Goal: Task Accomplishment & Management: Use online tool/utility

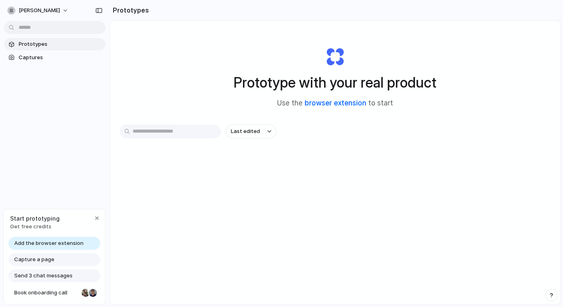
click at [332, 104] on link "browser extension" at bounding box center [336, 103] width 62 height 8
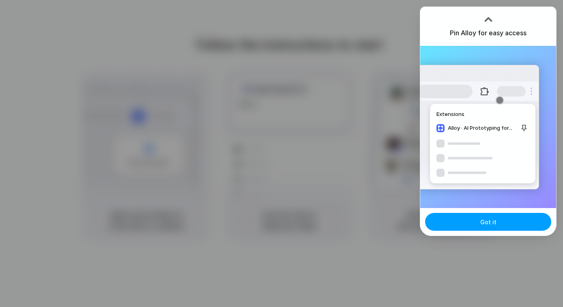
click at [482, 224] on span "Got it" at bounding box center [488, 222] width 16 height 9
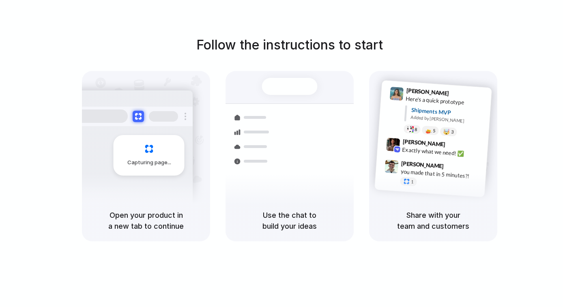
click at [254, 14] on div "Follow the instructions to start Capturing page Open your product in a new tab …" at bounding box center [289, 161] width 579 height 323
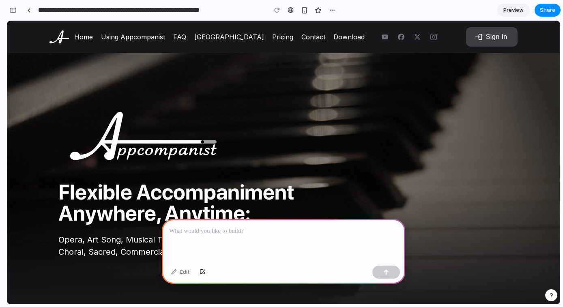
click at [190, 36] on link "FAQ" at bounding box center [179, 37] width 21 height 16
click at [155, 37] on link "Using Appcompanist" at bounding box center [133, 37] width 72 height 16
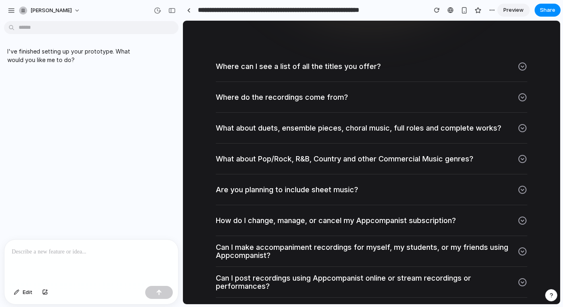
scroll to position [3255, 0]
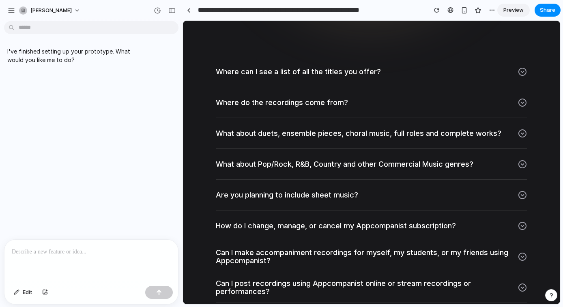
click at [519, 68] on icon at bounding box center [523, 72] width 10 height 10
click at [86, 247] on p at bounding box center [91, 252] width 159 height 10
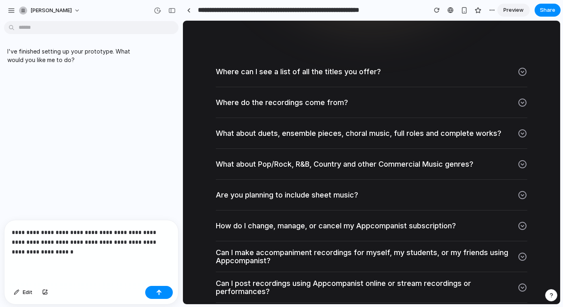
click at [72, 229] on p "**********" at bounding box center [90, 242] width 156 height 29
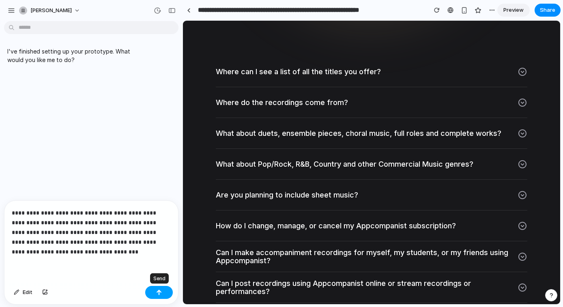
click at [162, 292] on div "button" at bounding box center [159, 293] width 6 height 6
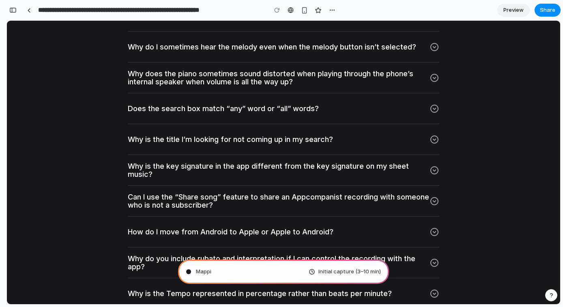
scroll to position [13, 0]
type input "**********"
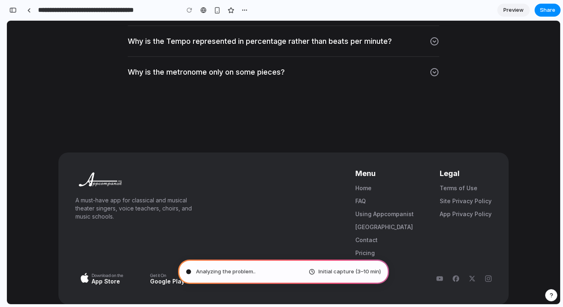
scroll to position [3520, 0]
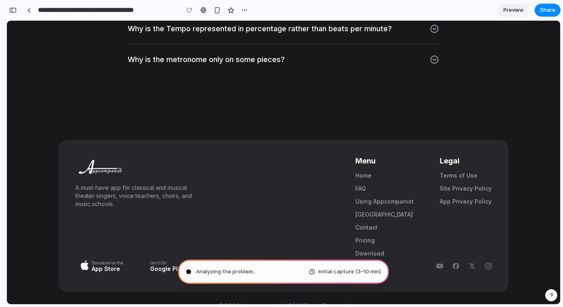
click at [433, 58] on icon at bounding box center [435, 60] width 8 height 8
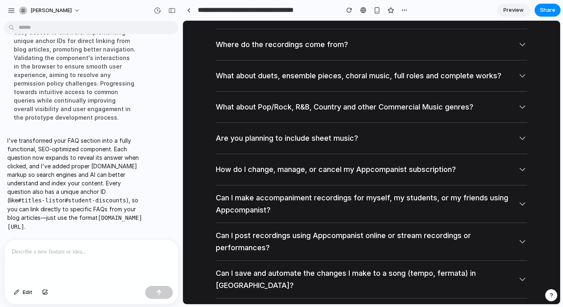
scroll to position [3297, 0]
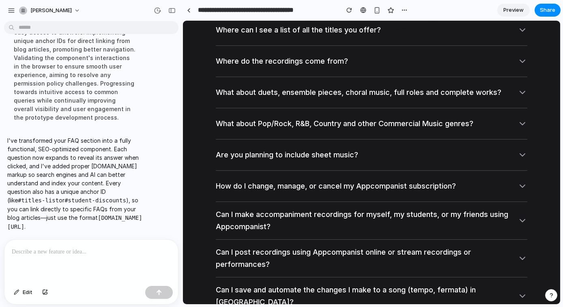
click at [519, 57] on icon at bounding box center [523, 61] width 10 height 10
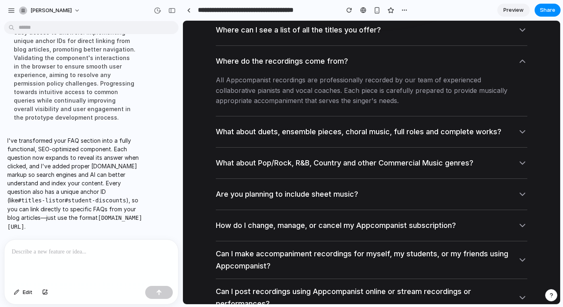
click at [520, 60] on icon at bounding box center [522, 61] width 5 height 2
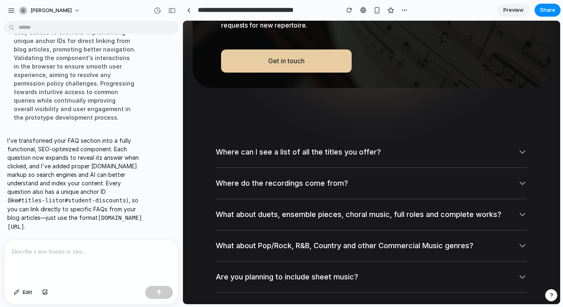
scroll to position [3174, 0]
click at [521, 148] on icon at bounding box center [523, 153] width 10 height 10
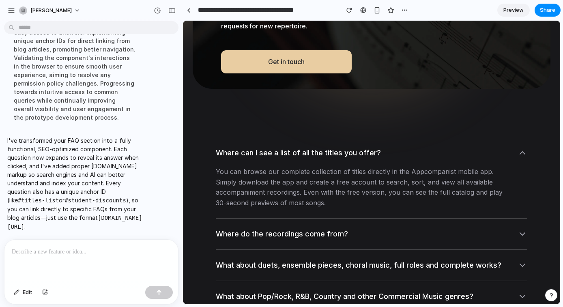
click at [521, 152] on icon at bounding box center [522, 153] width 5 height 2
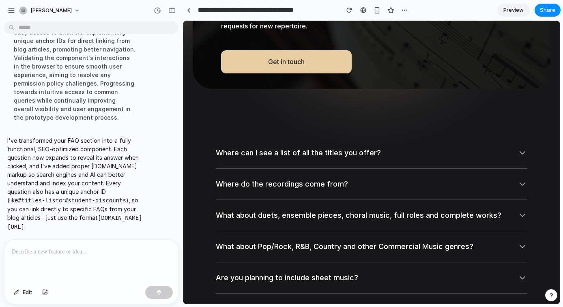
click at [340, 152] on span "Where can I see a list of all the titles you offer?" at bounding box center [298, 153] width 165 height 12
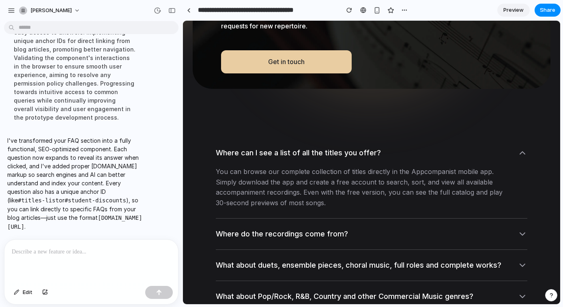
click at [340, 152] on span "Where can I see a list of all the titles you offer?" at bounding box center [298, 153] width 165 height 12
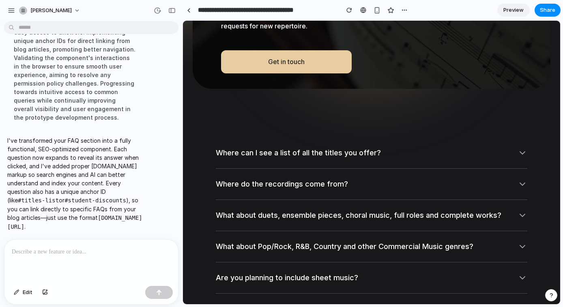
click at [340, 152] on span "Where can I see a list of all the titles you offer?" at bounding box center [298, 153] width 165 height 12
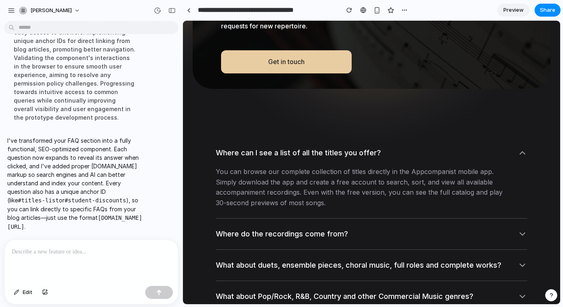
click at [340, 152] on span "Where can I see a list of all the titles you offer?" at bounding box center [298, 153] width 165 height 12
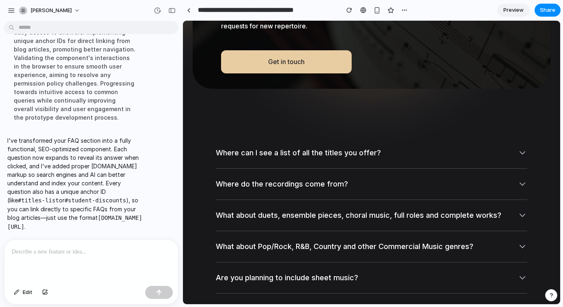
click at [340, 152] on span "Where can I see a list of all the titles you offer?" at bounding box center [298, 153] width 165 height 12
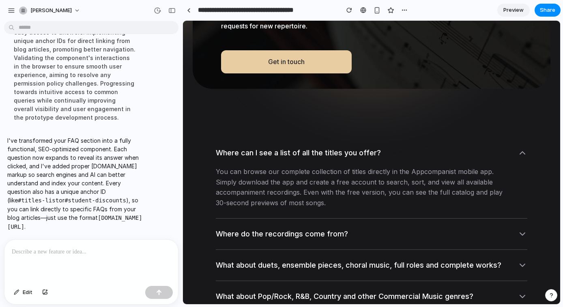
click at [340, 152] on span "Where can I see a list of all the titles you offer?" at bounding box center [298, 153] width 165 height 12
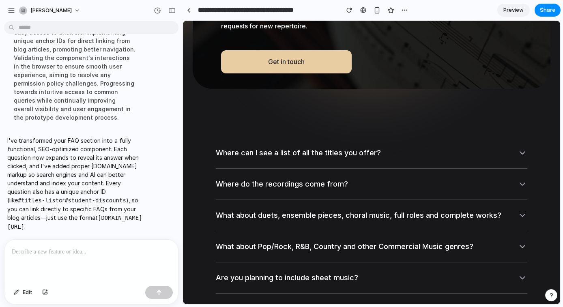
click at [340, 152] on span "Where can I see a list of all the titles you offer?" at bounding box center [298, 153] width 165 height 12
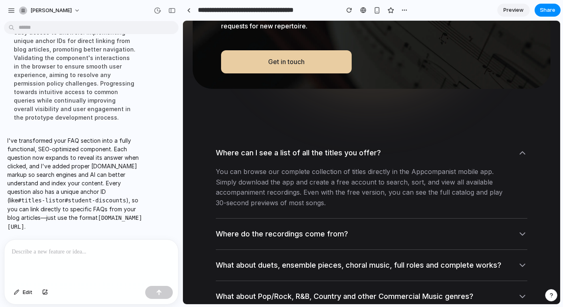
click at [341, 152] on span "Where can I see a list of all the titles you offer?" at bounding box center [298, 153] width 165 height 12
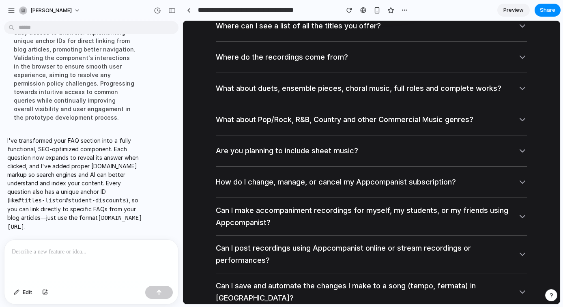
scroll to position [3302, 0]
click at [377, 11] on div "button" at bounding box center [377, 10] width 7 height 7
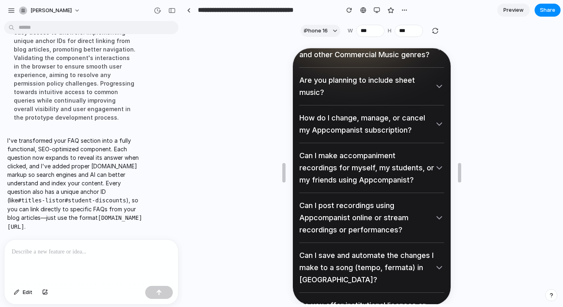
scroll to position [4533, 0]
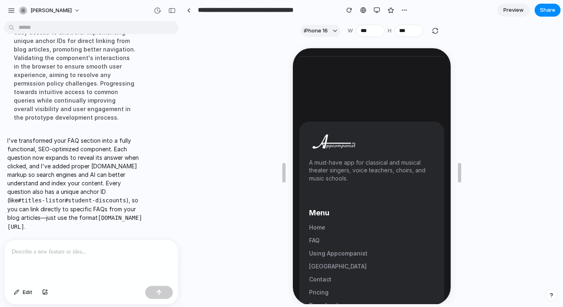
scroll to position [5299, 0]
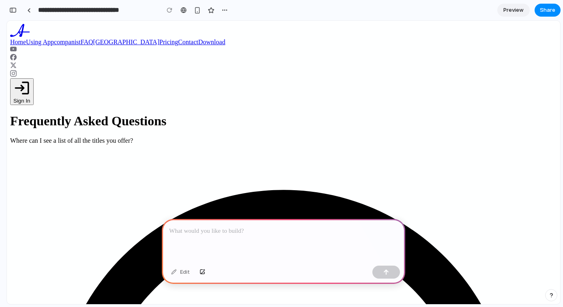
click at [247, 226] on p at bounding box center [283, 231] width 229 height 10
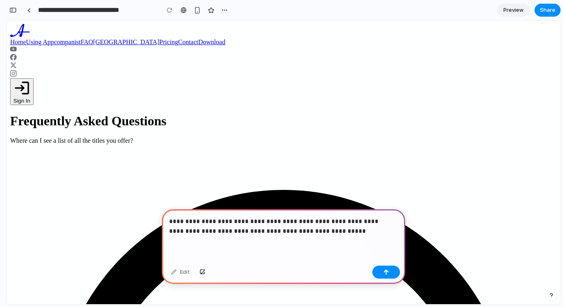
click at [213, 220] on p "**********" at bounding box center [282, 226] width 226 height 19
click at [386, 273] on div "button" at bounding box center [386, 272] width 6 height 6
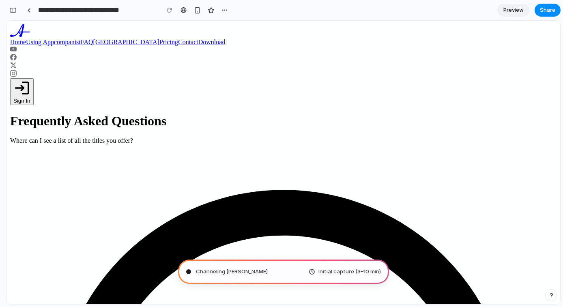
type input "**********"
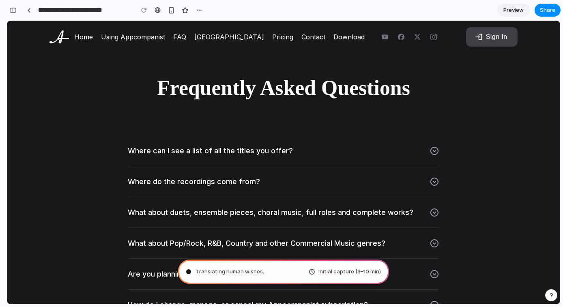
scroll to position [340, 0]
click at [517, 11] on span "Preview" at bounding box center [514, 10] width 20 height 8
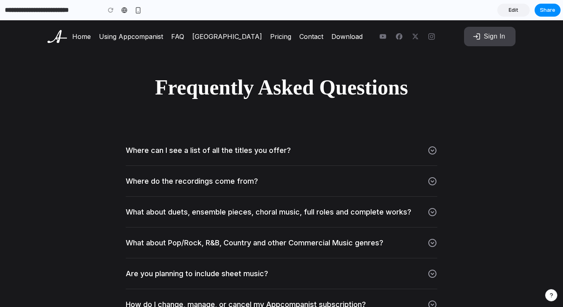
click at [261, 151] on div "Where can I see a list of all the titles you offer?" at bounding box center [208, 150] width 165 height 8
click at [430, 152] on icon at bounding box center [433, 151] width 10 height 10
click at [263, 149] on div "Where can I see a list of all the titles you offer?" at bounding box center [208, 150] width 165 height 8
click at [431, 150] on icon at bounding box center [433, 151] width 10 height 10
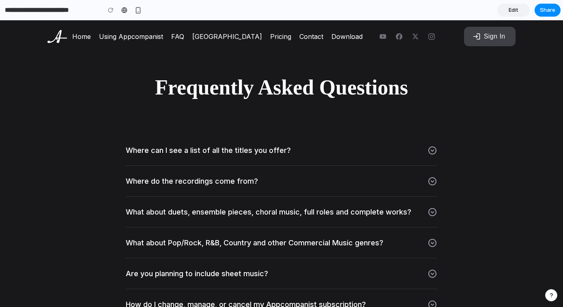
click at [271, 152] on div "Where can I see a list of all the titles you offer?" at bounding box center [208, 150] width 165 height 8
click at [515, 12] on span "Edit" at bounding box center [514, 10] width 10 height 8
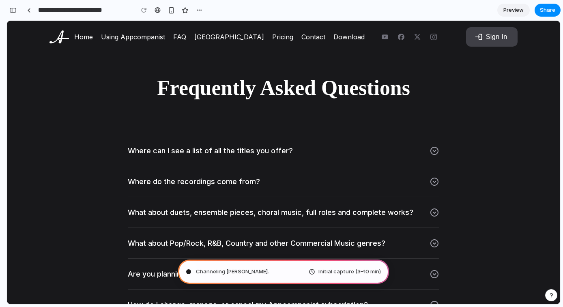
click at [246, 271] on span "Channeling Steve Jobs ." at bounding box center [232, 272] width 73 height 8
click at [246, 271] on span "Channeling Steve Jobs" at bounding box center [232, 272] width 72 height 8
click at [433, 150] on icon at bounding box center [435, 151] width 10 height 10
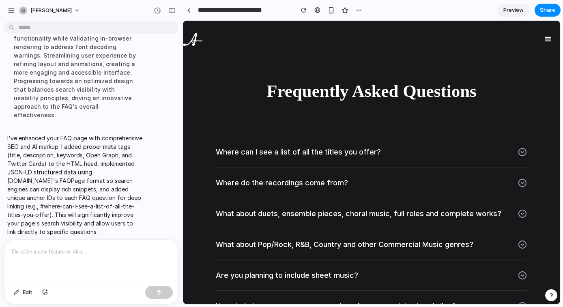
click at [520, 154] on icon at bounding box center [523, 152] width 10 height 10
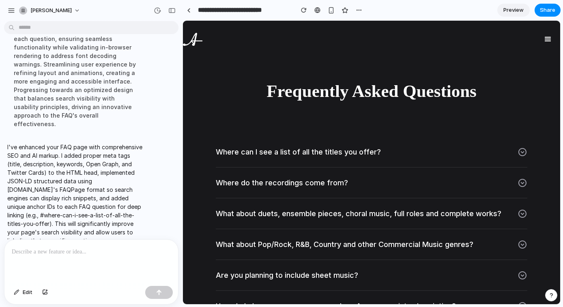
scroll to position [118, 0]
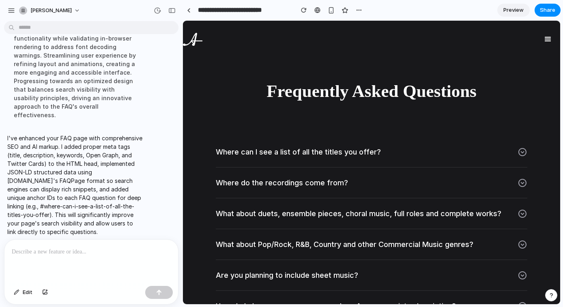
click at [41, 250] on p at bounding box center [91, 252] width 159 height 10
